Goal: Information Seeking & Learning: Find specific fact

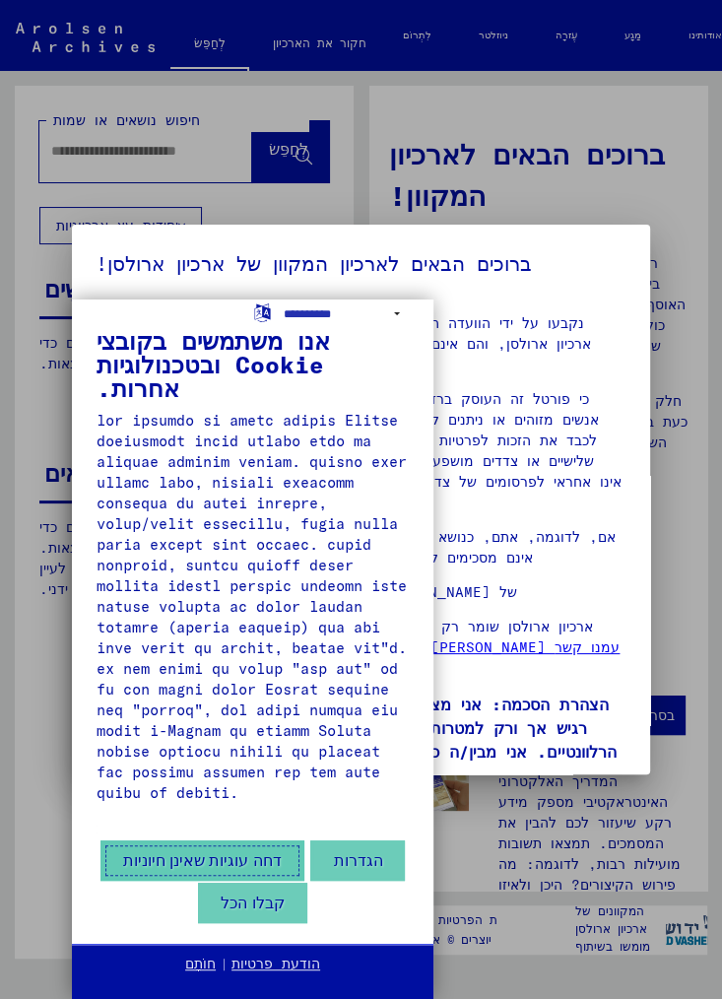
click at [157, 864] on font "דחה עוגיות שאינן חיוניות" at bounding box center [202, 860] width 159 height 17
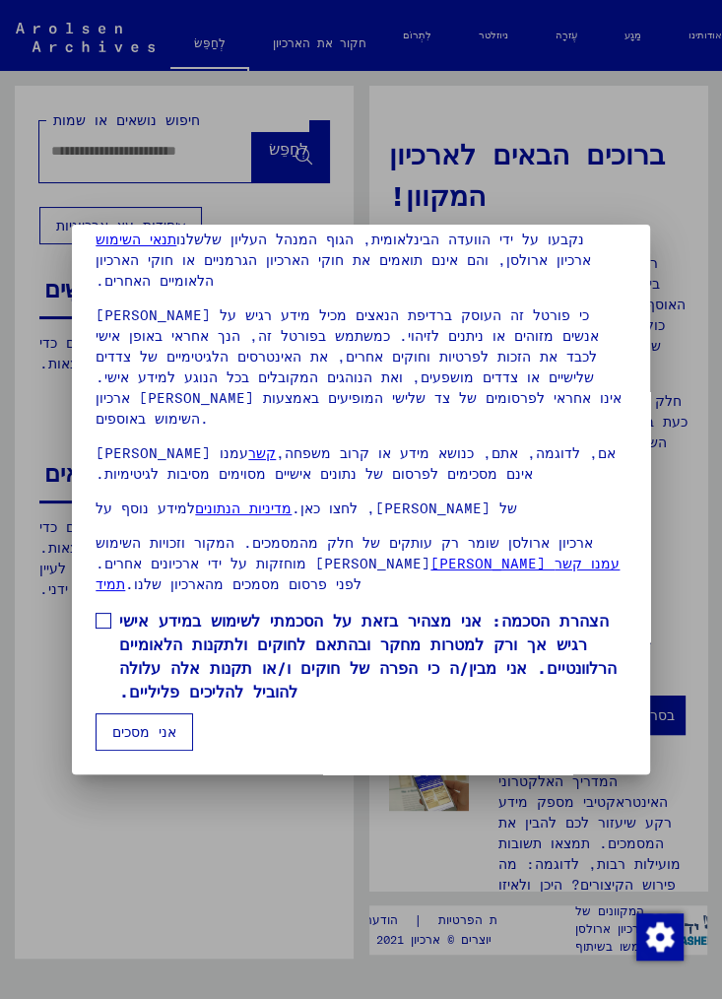
scroll to position [103, 0]
click at [290, 840] on div at bounding box center [361, 499] width 722 height 999
click at [276, 851] on div at bounding box center [361, 499] width 722 height 999
click at [284, 852] on div at bounding box center [361, 499] width 722 height 999
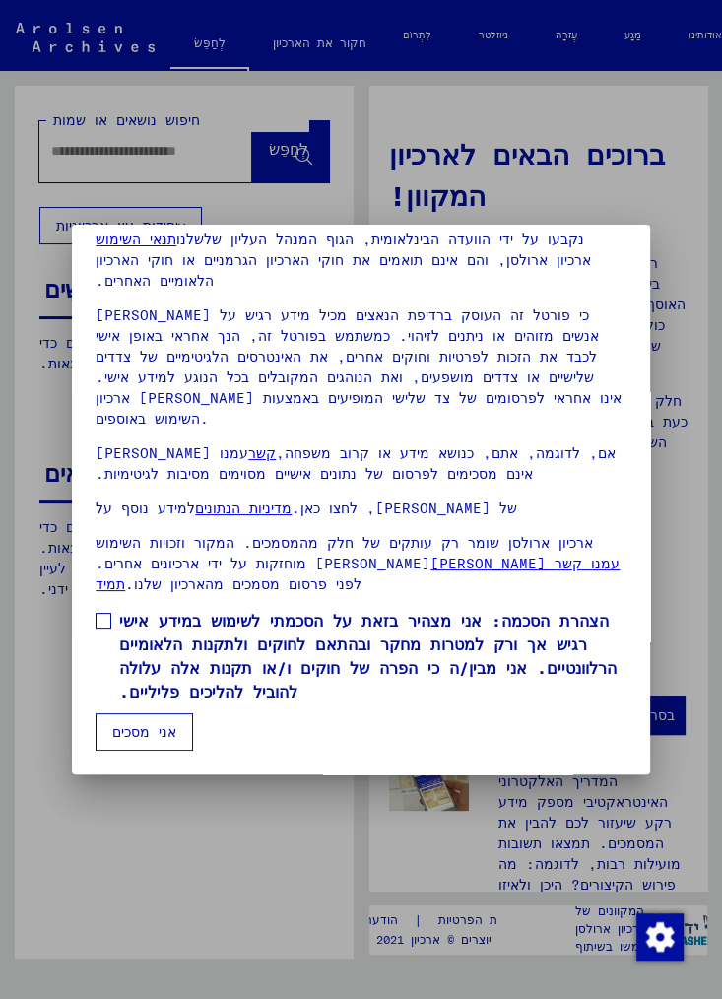
click at [279, 858] on div at bounding box center [361, 499] width 722 height 999
click at [175, 741] on font "אני מסכים" at bounding box center [144, 732] width 64 height 18
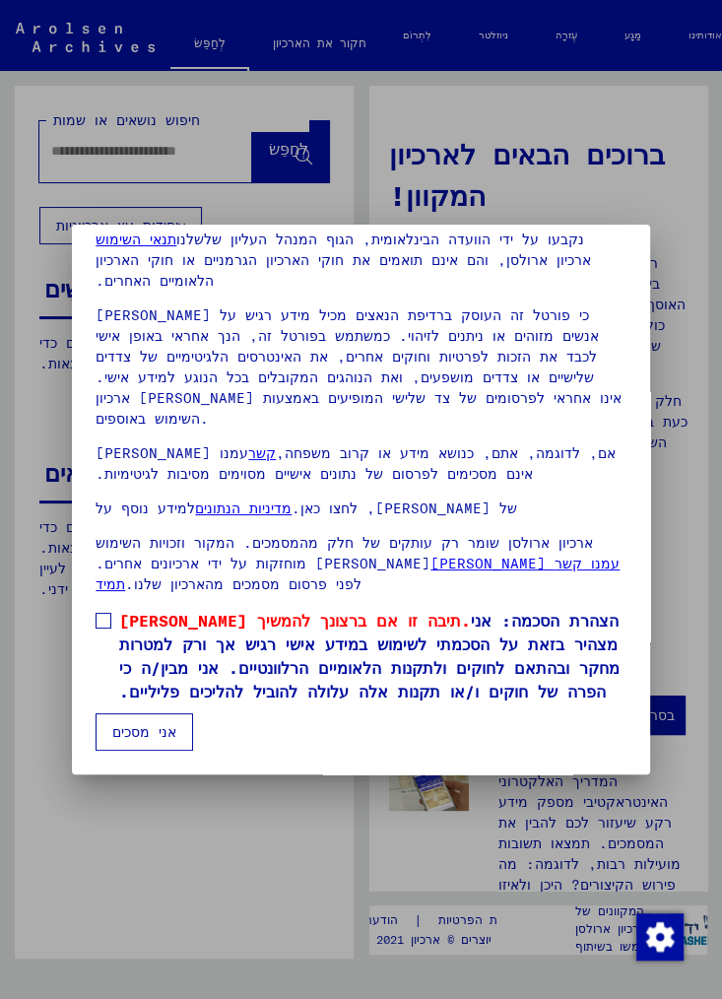
scroll to position [127, 0]
click at [109, 613] on span at bounding box center [104, 621] width 16 height 16
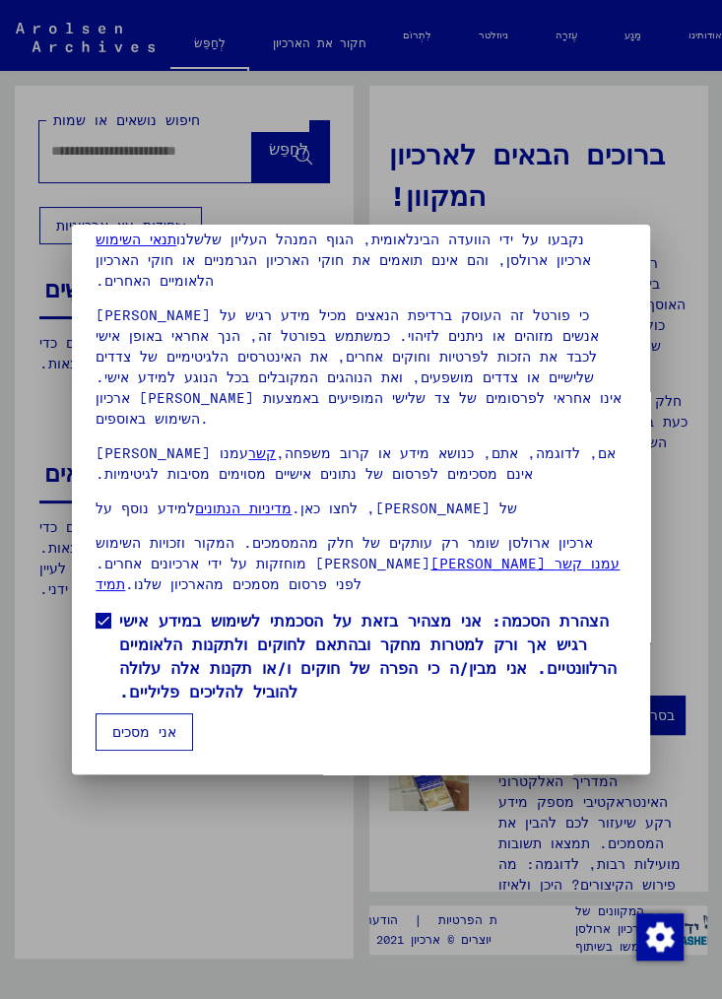
click at [177, 743] on button "אני מסכים" at bounding box center [145, 731] width 98 height 37
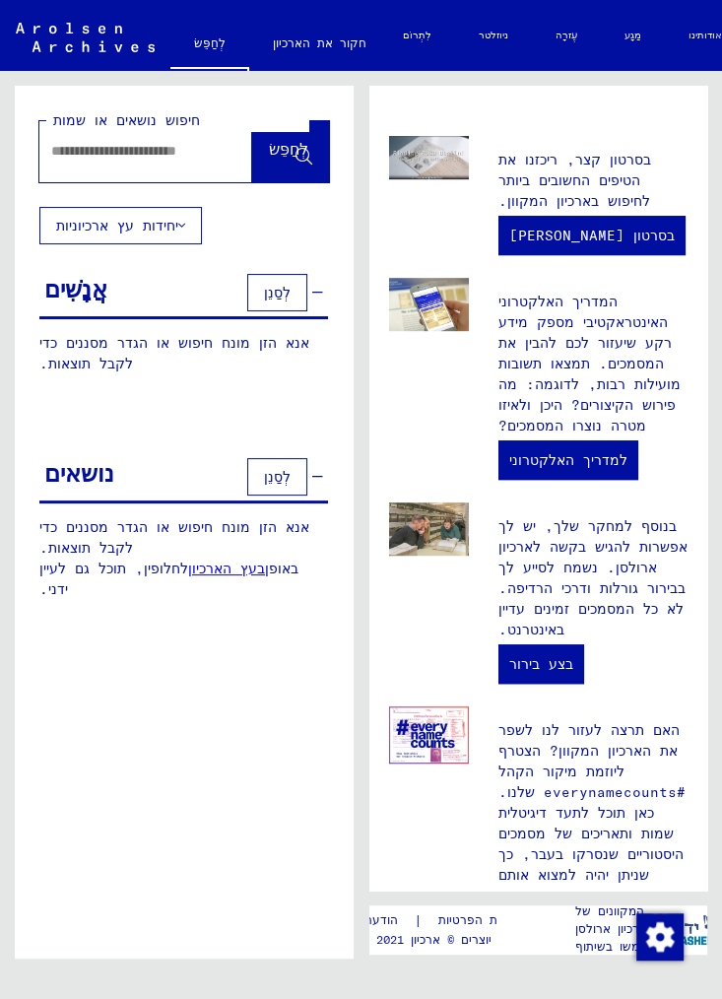
scroll to position [548, 0]
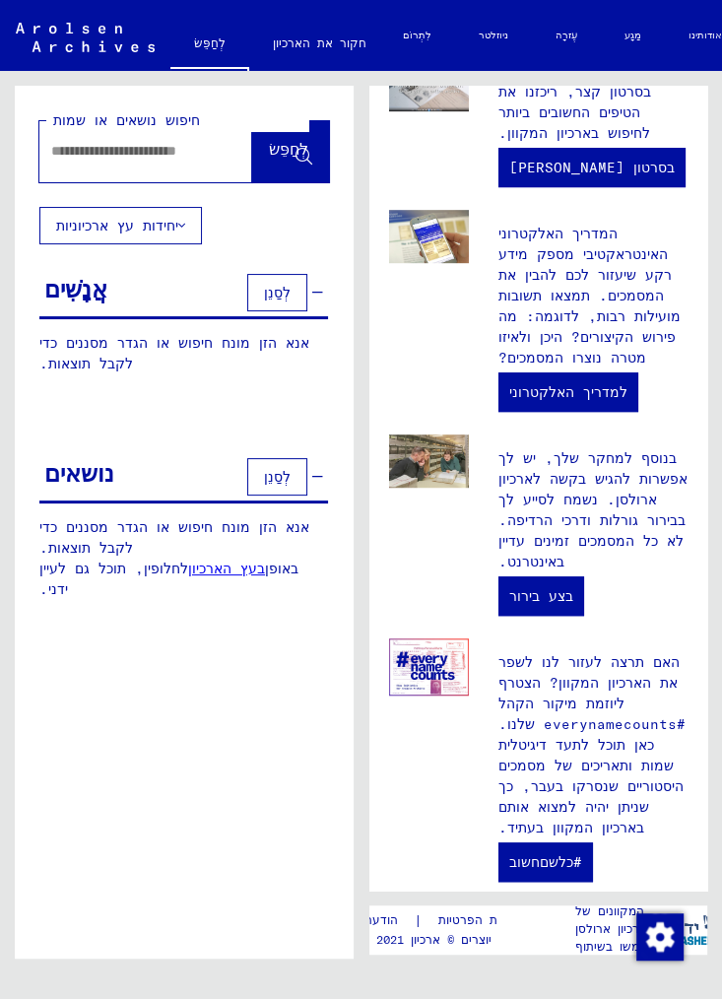
click at [164, 158] on input "text" at bounding box center [122, 151] width 142 height 21
click at [289, 293] on font "לְסַנֵן" at bounding box center [277, 293] width 27 height 18
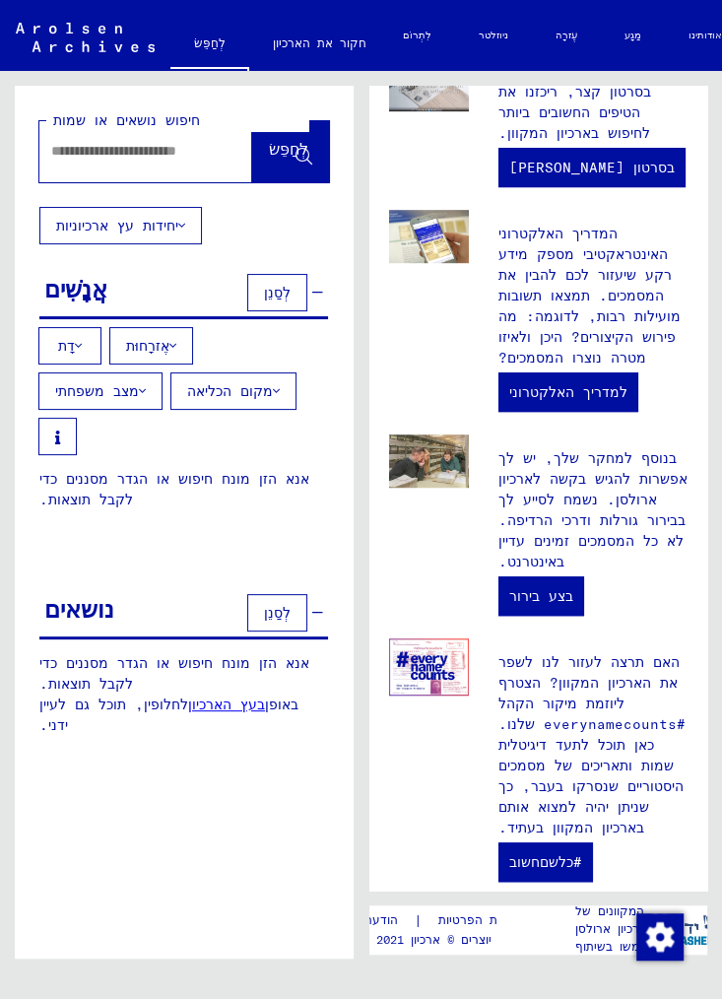
click at [167, 159] on input "text" at bounding box center [122, 151] width 142 height 21
type input "**********"
click at [303, 144] on font "לְחַפֵּשׂ" at bounding box center [288, 149] width 39 height 20
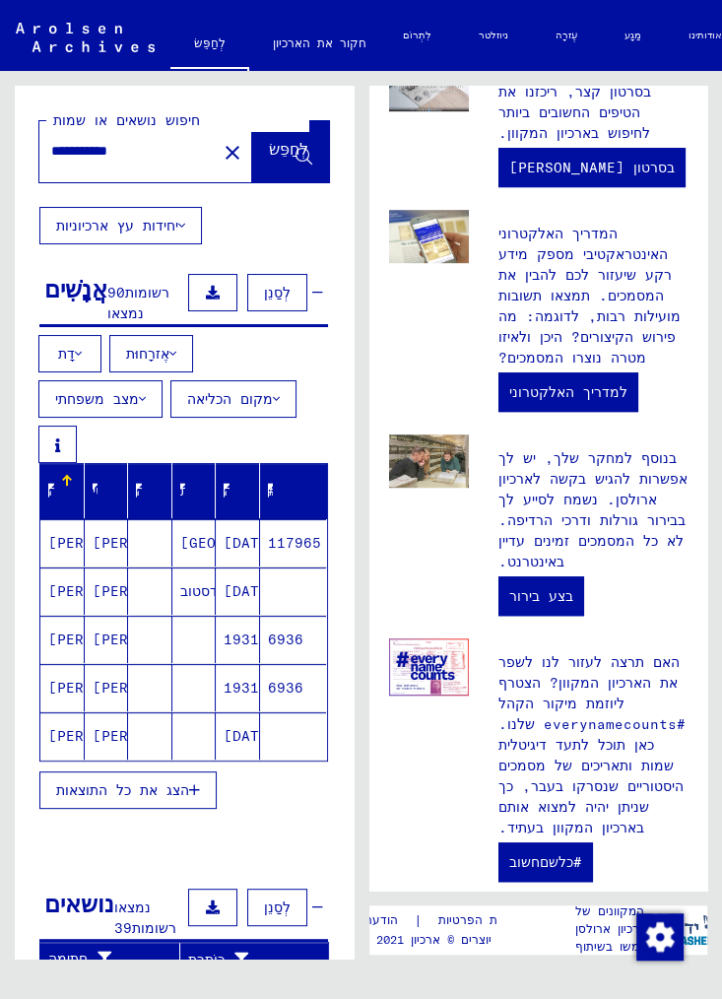
click at [194, 773] on button "הצג את כל התוצאות" at bounding box center [127, 790] width 177 height 37
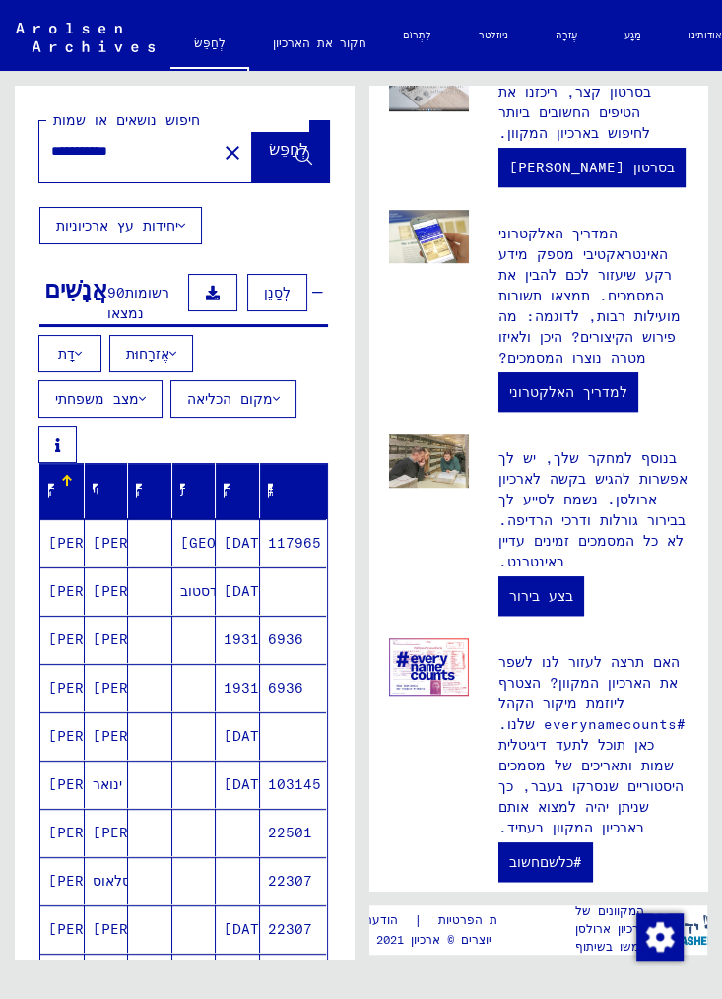
click at [57, 436] on span at bounding box center [57, 445] width 5 height 18
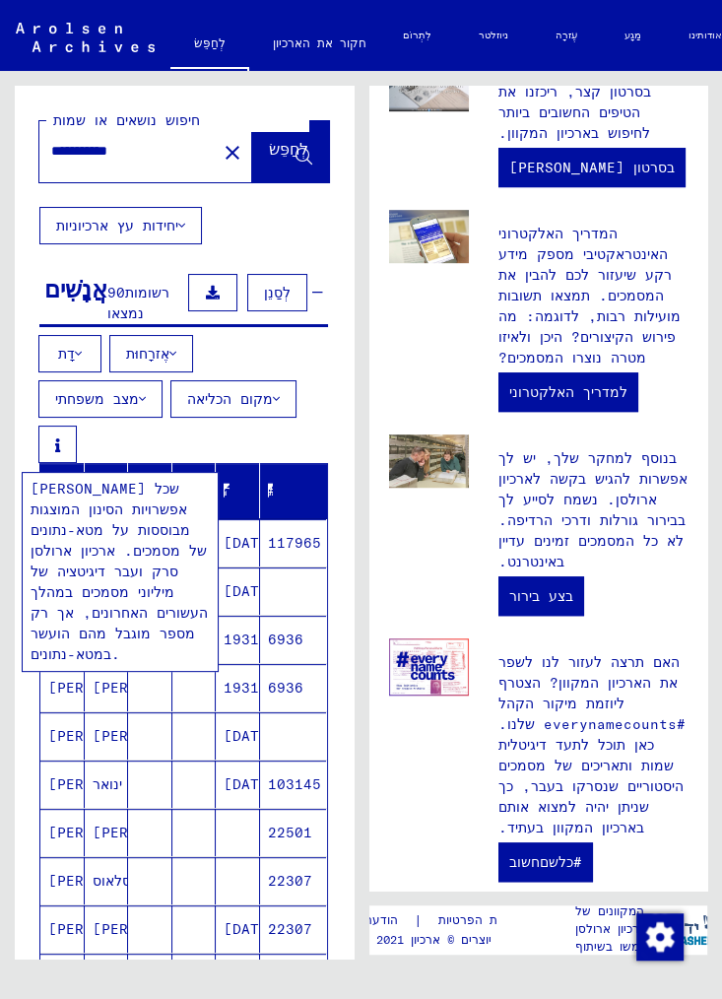
click at [321, 355] on div "דָת אֶזרָחוּת מצב משפחתי מקום הכליאה" at bounding box center [184, 399] width 339 height 128
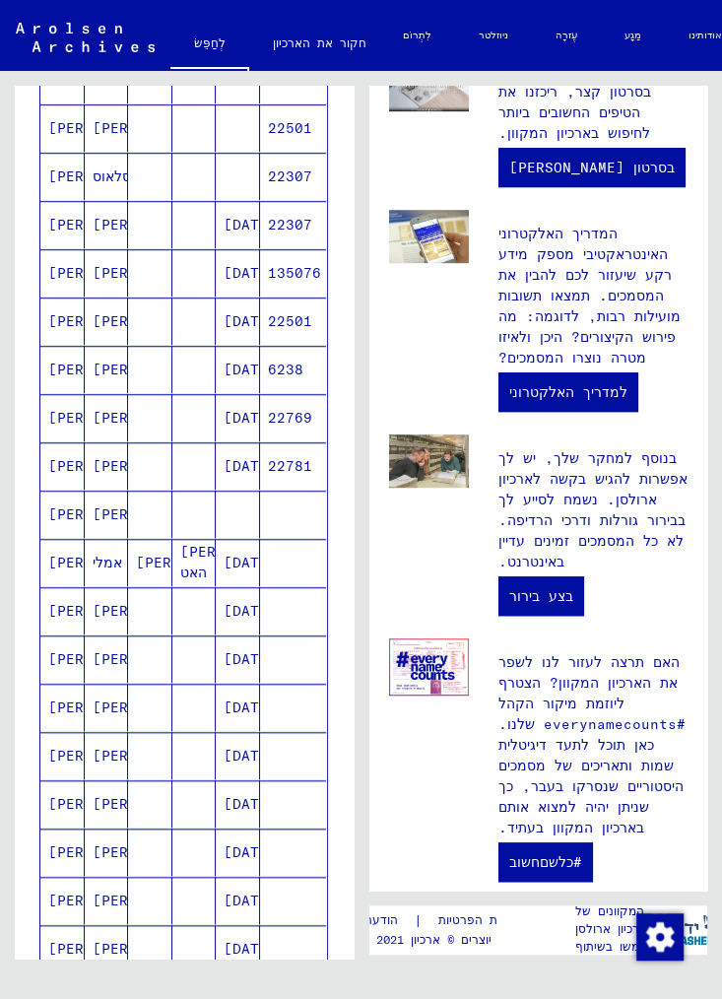
scroll to position [705, 0]
click at [63, 553] on font "[PERSON_NAME]" at bounding box center [105, 562] width 115 height 18
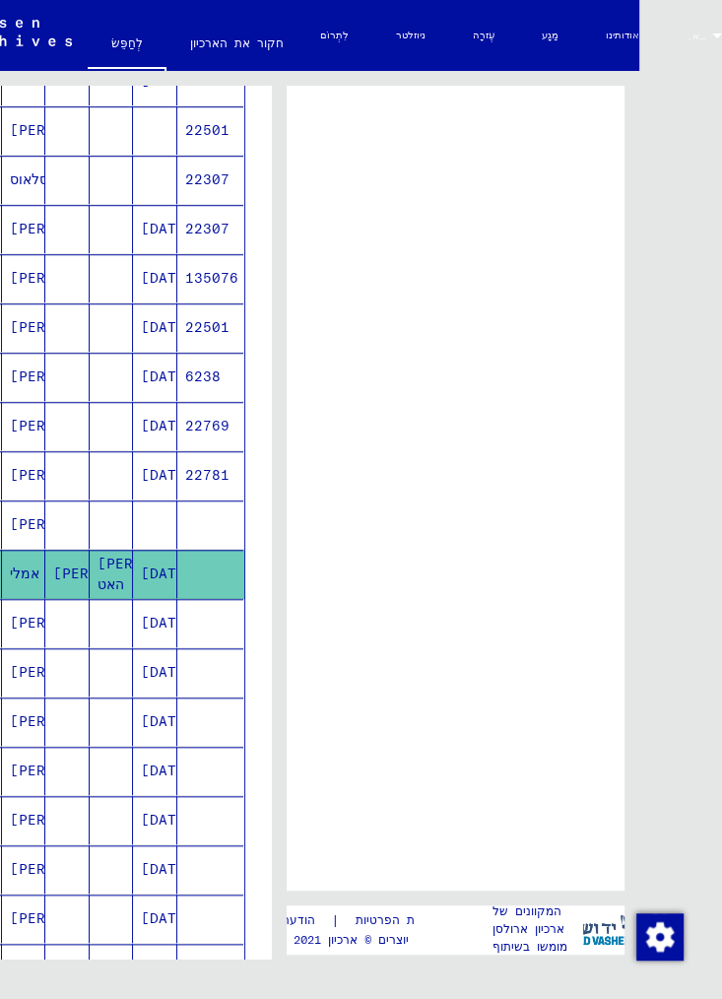
scroll to position [23, 100]
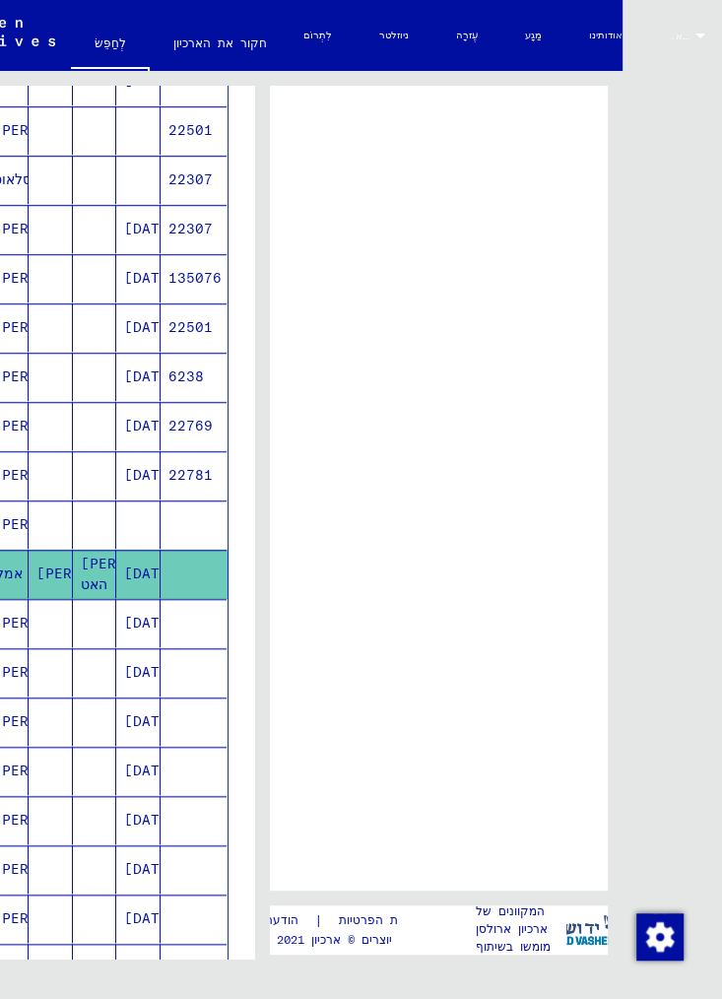
click at [693, 31] on div at bounding box center [701, 36] width 18 height 11
